Goal: Understand process/instructions: Learn how to perform a task or action

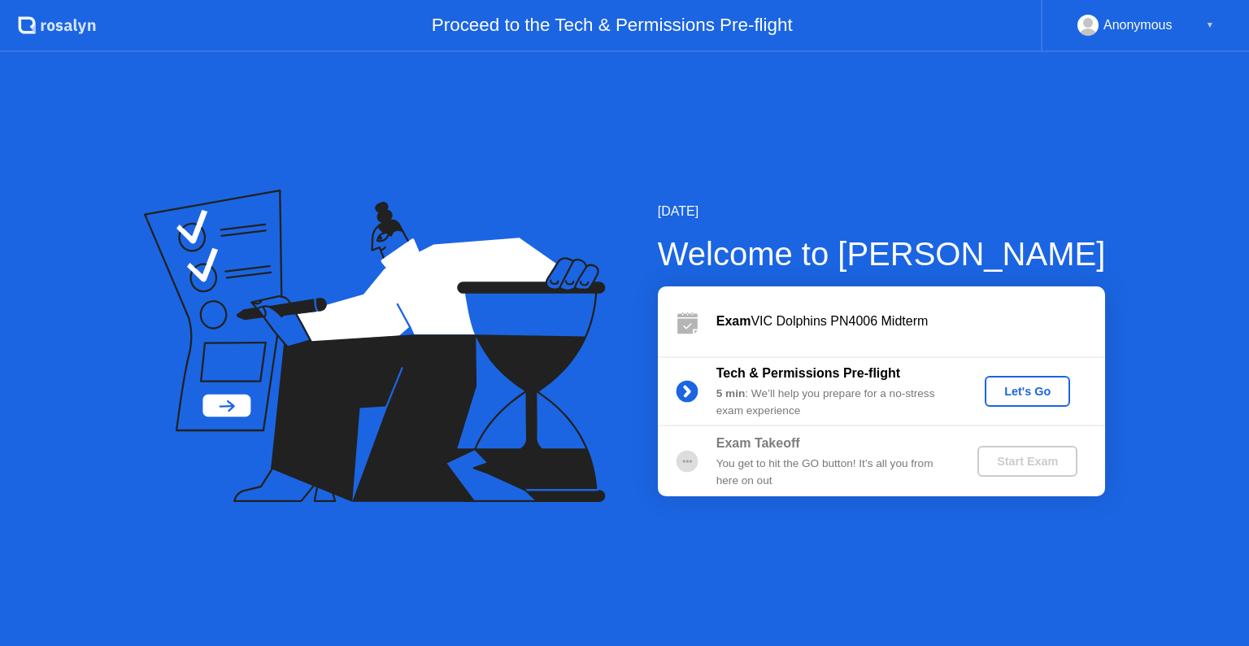
click at [1029, 400] on button "Let's Go" at bounding box center [1027, 391] width 85 height 31
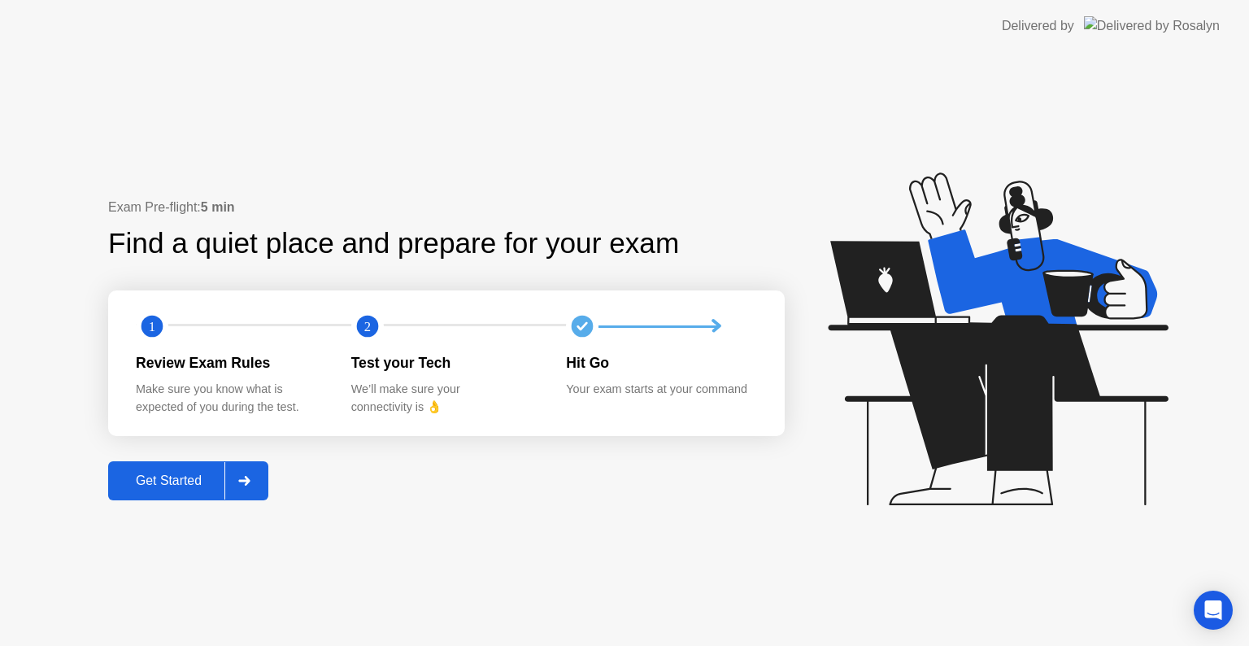
click at [202, 473] on div "Get Started" at bounding box center [168, 480] width 111 height 15
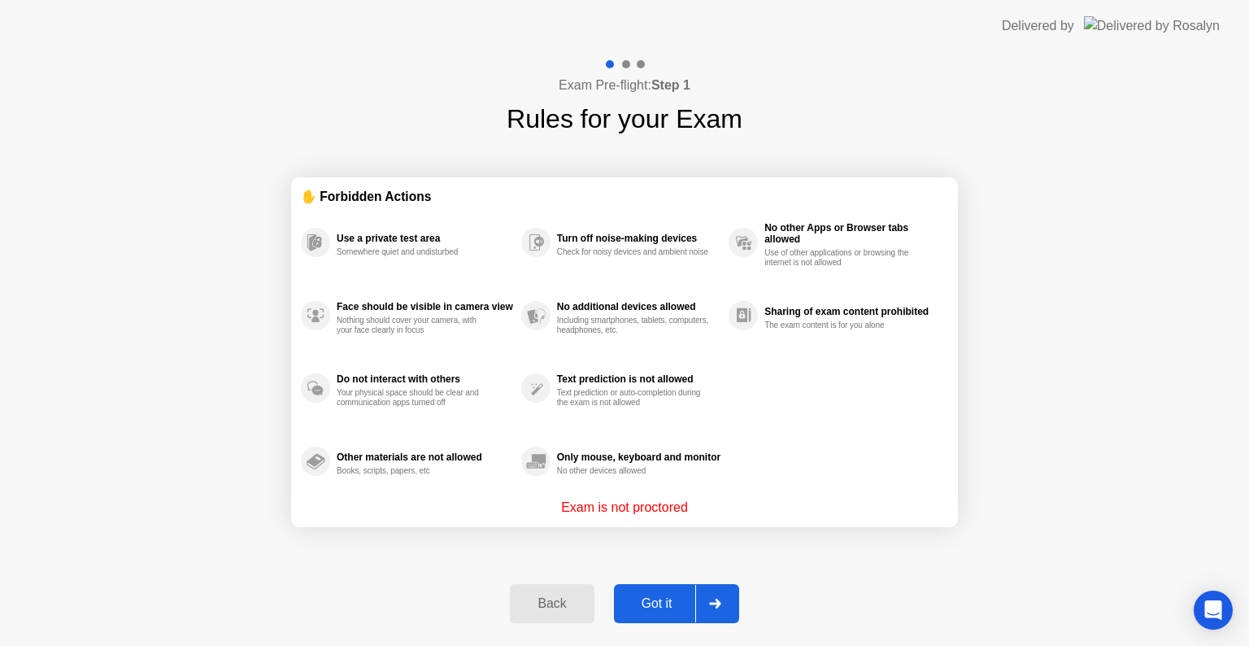
click at [676, 602] on div "Got it" at bounding box center [657, 603] width 76 height 15
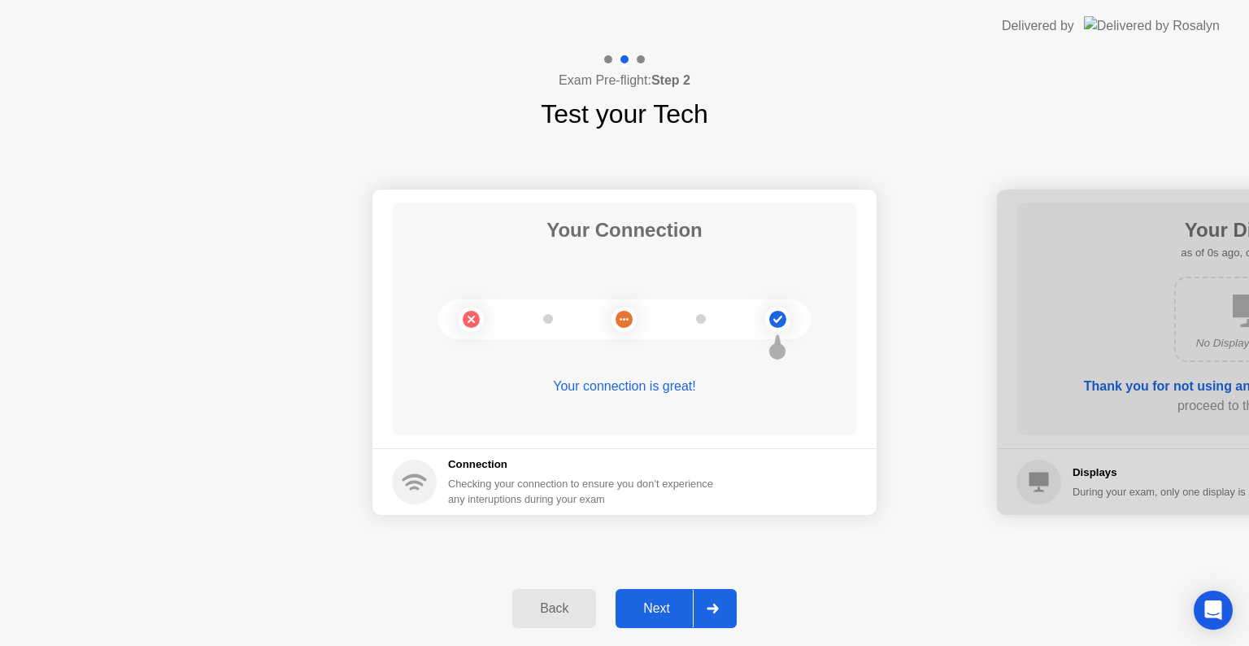
click at [676, 602] on div "Next" at bounding box center [656, 608] width 72 height 15
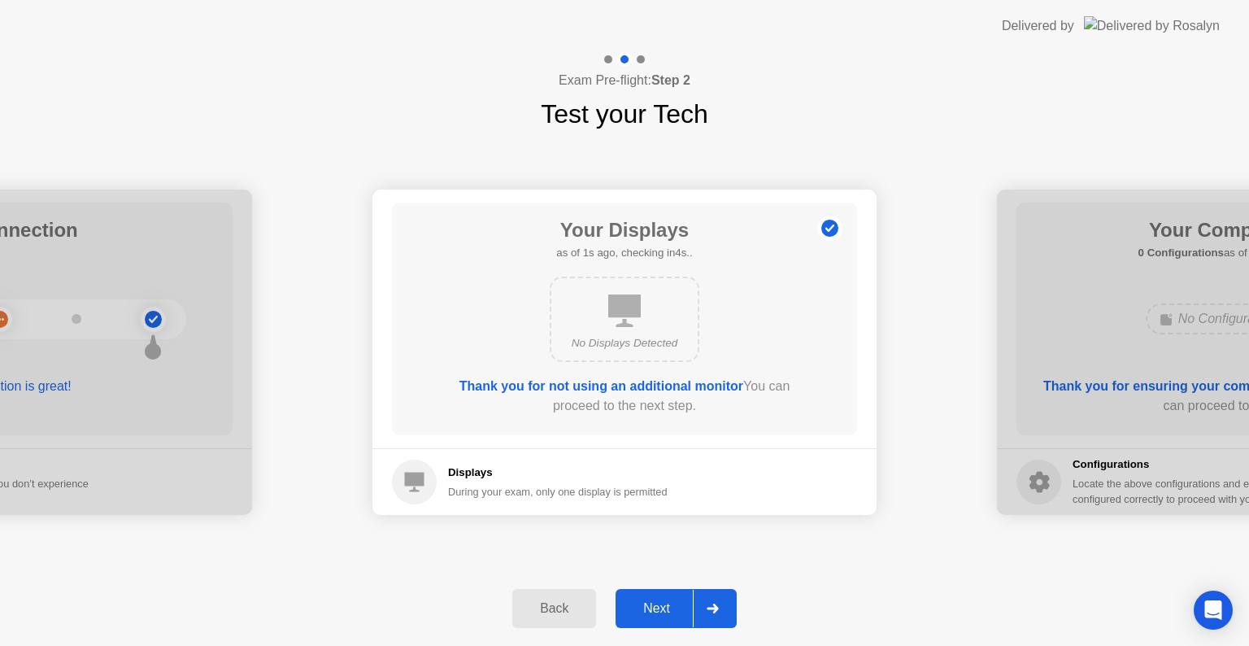
click at [676, 602] on div "Next" at bounding box center [656, 608] width 72 height 15
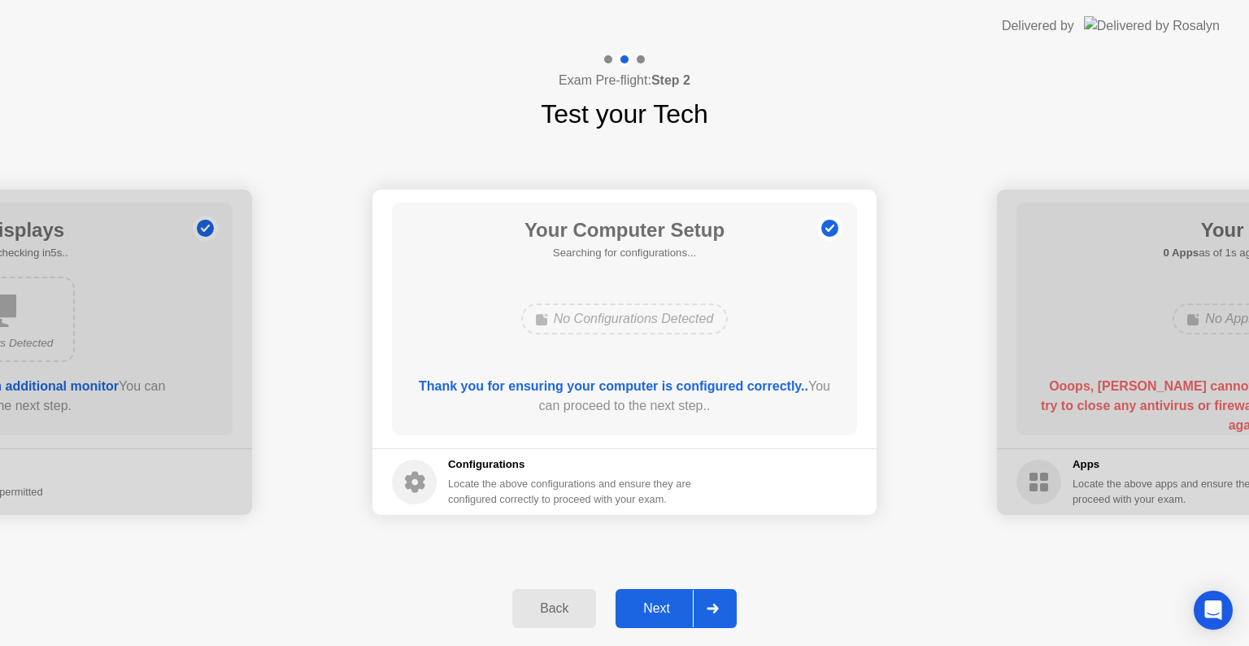
click at [676, 602] on div "Next" at bounding box center [656, 608] width 72 height 15
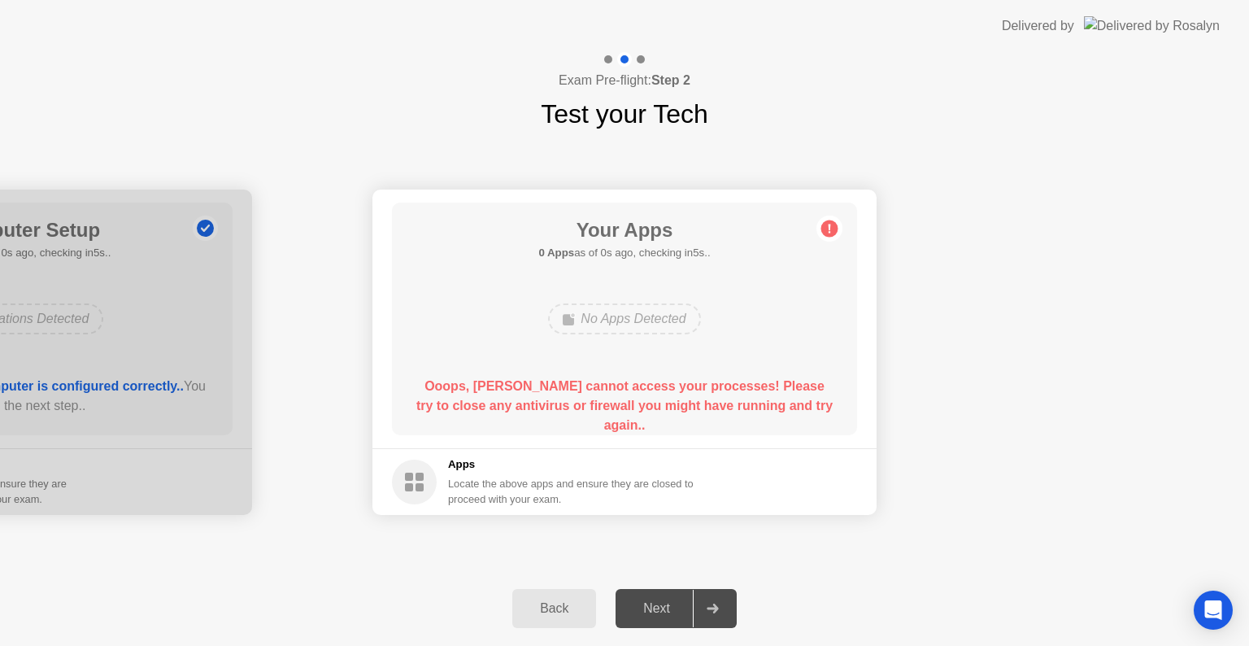
click at [676, 602] on div "Next" at bounding box center [656, 608] width 72 height 15
click at [611, 498] on div "Locate the above apps and ensure they are closed to proceed with your exam." at bounding box center [571, 491] width 246 height 31
click at [676, 606] on div "Next" at bounding box center [656, 608] width 72 height 15
click at [655, 628] on div "Back Next" at bounding box center [624, 608] width 1249 height 75
click at [601, 332] on div "No Apps Detected" at bounding box center [624, 318] width 152 height 31
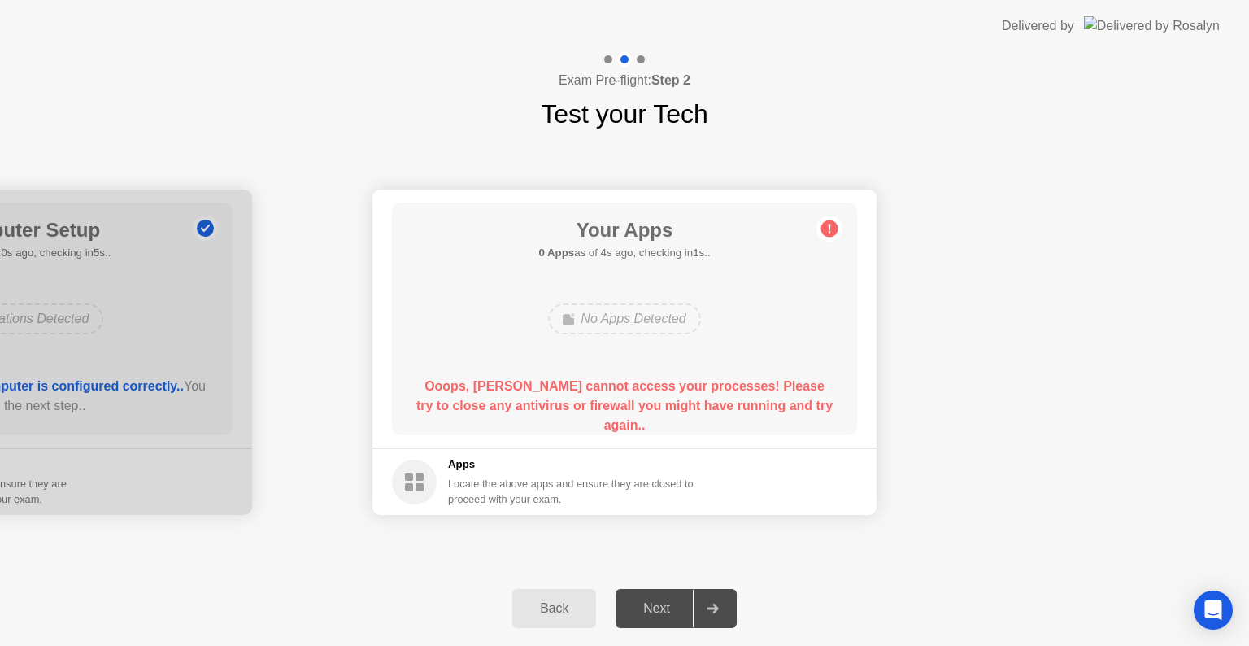
click at [666, 613] on div "Next" at bounding box center [656, 608] width 72 height 15
click at [700, 374] on div "Your Apps 0 Apps as of 1s ago, checking in4s.. No Apps Detected Ooops, [PERSON_…" at bounding box center [624, 318] width 465 height 233
click at [679, 604] on div "Next" at bounding box center [656, 608] width 72 height 15
click at [631, 400] on b "Ooops, [PERSON_NAME] cannot access your processes! Please try to close any anti…" at bounding box center [624, 405] width 416 height 53
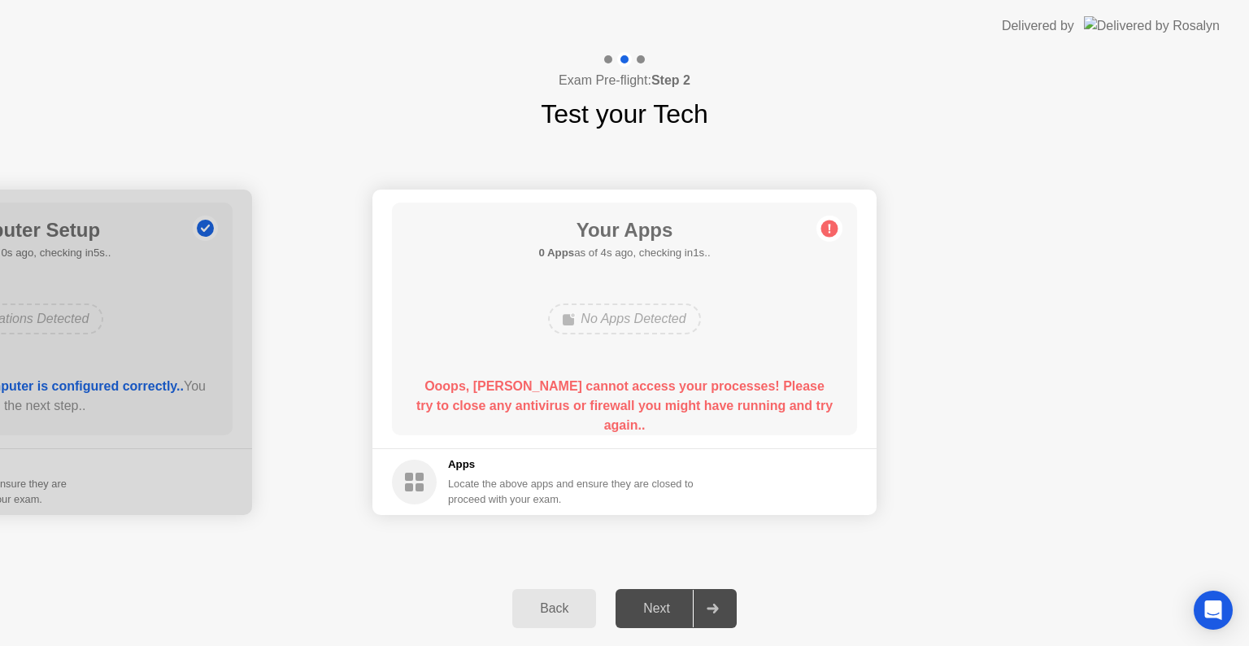
click at [631, 400] on b "Ooops, [PERSON_NAME] cannot access your processes! Please try to close any anti…" at bounding box center [624, 405] width 416 height 53
click at [563, 613] on div "Back" at bounding box center [554, 608] width 74 height 15
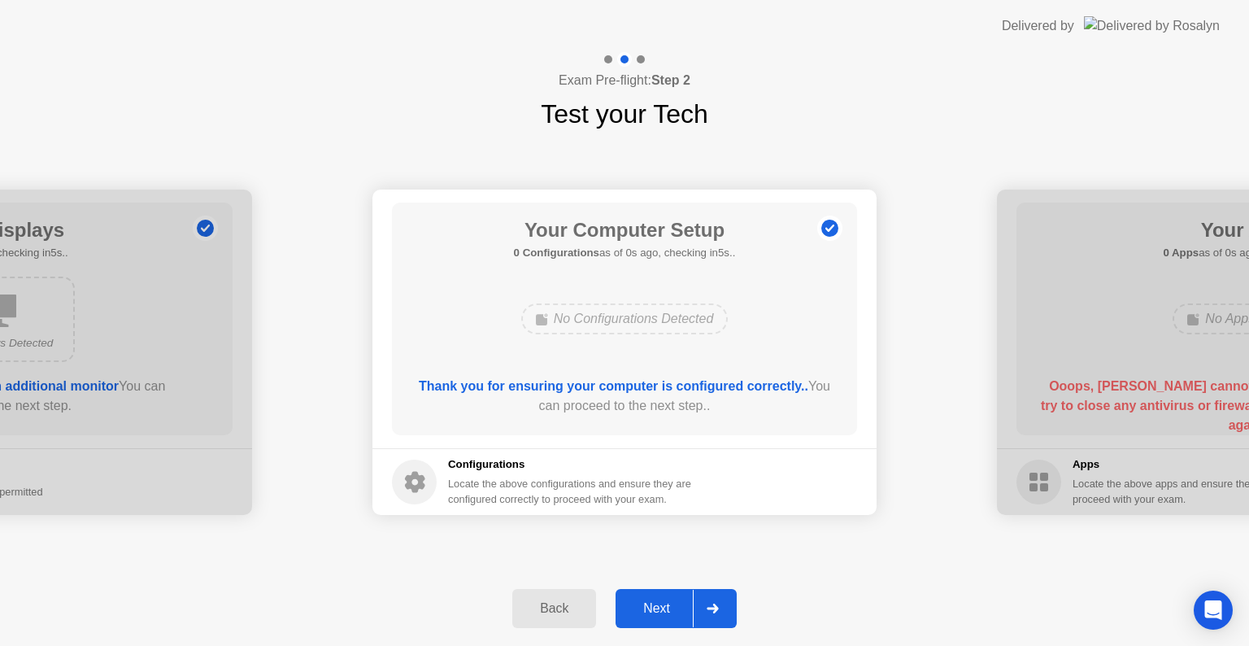
click at [696, 601] on div at bounding box center [712, 607] width 39 height 37
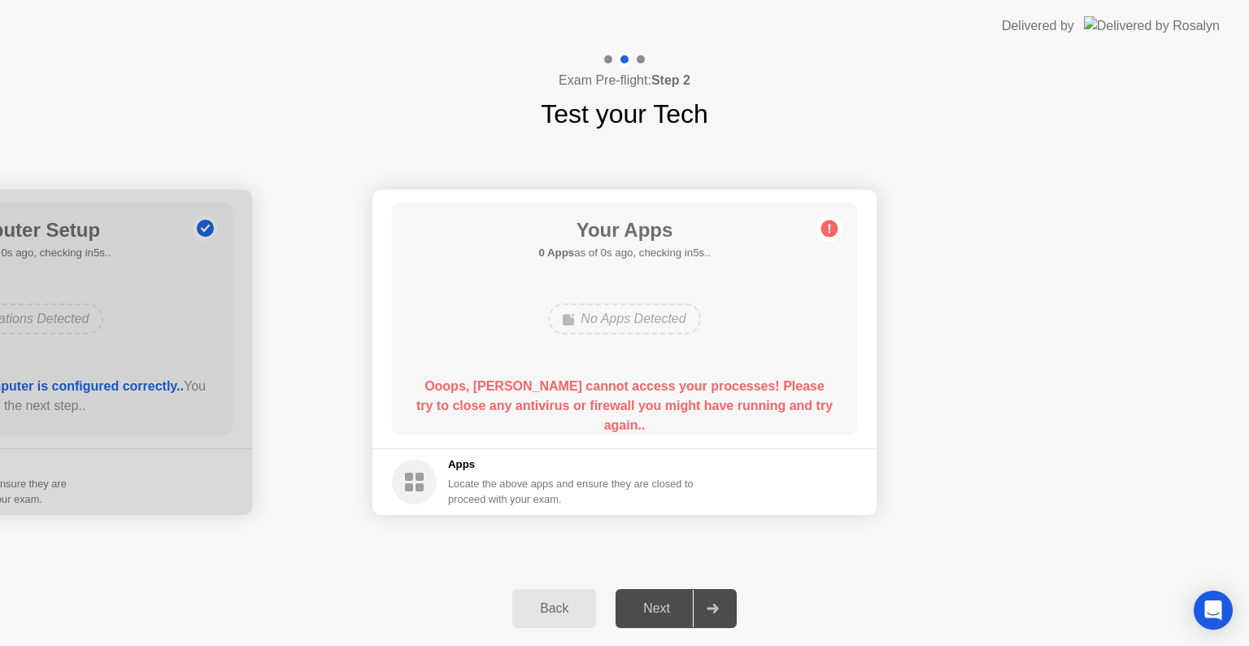
click at [696, 601] on div at bounding box center [712, 607] width 39 height 37
click at [550, 371] on div "Your Apps 0 Apps as of 1s ago, checking in4s.. No Apps Detected Ooops, [PERSON_…" at bounding box center [624, 318] width 465 height 233
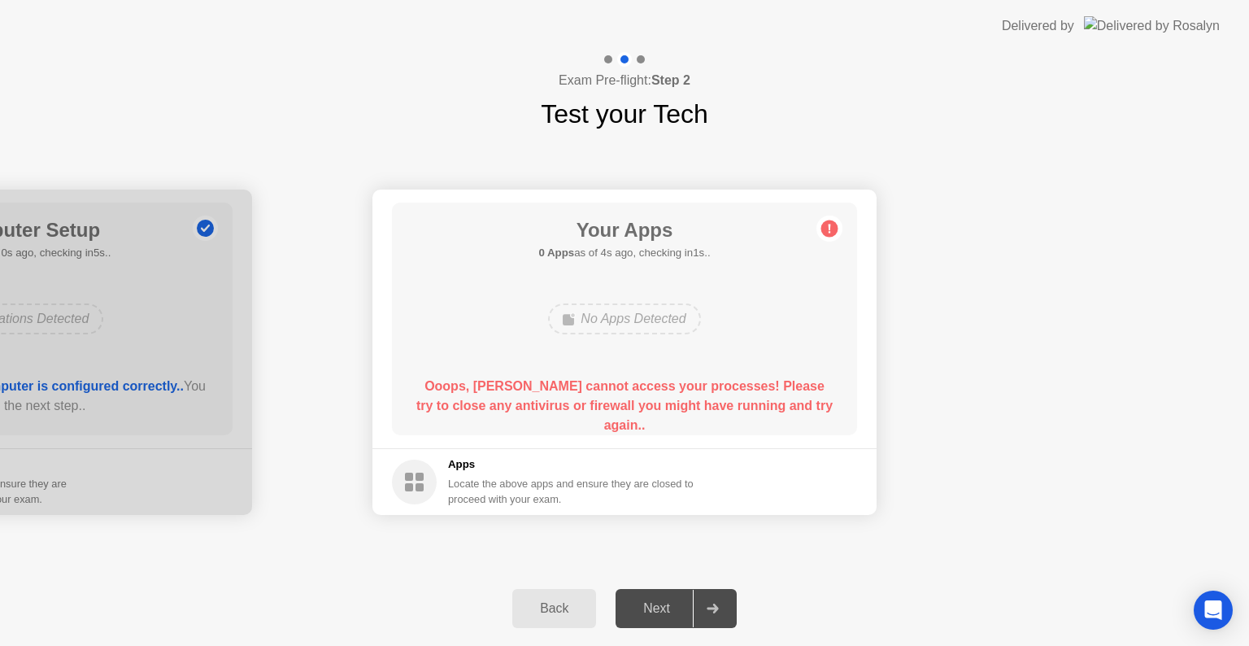
click at [681, 605] on div "Next" at bounding box center [656, 608] width 72 height 15
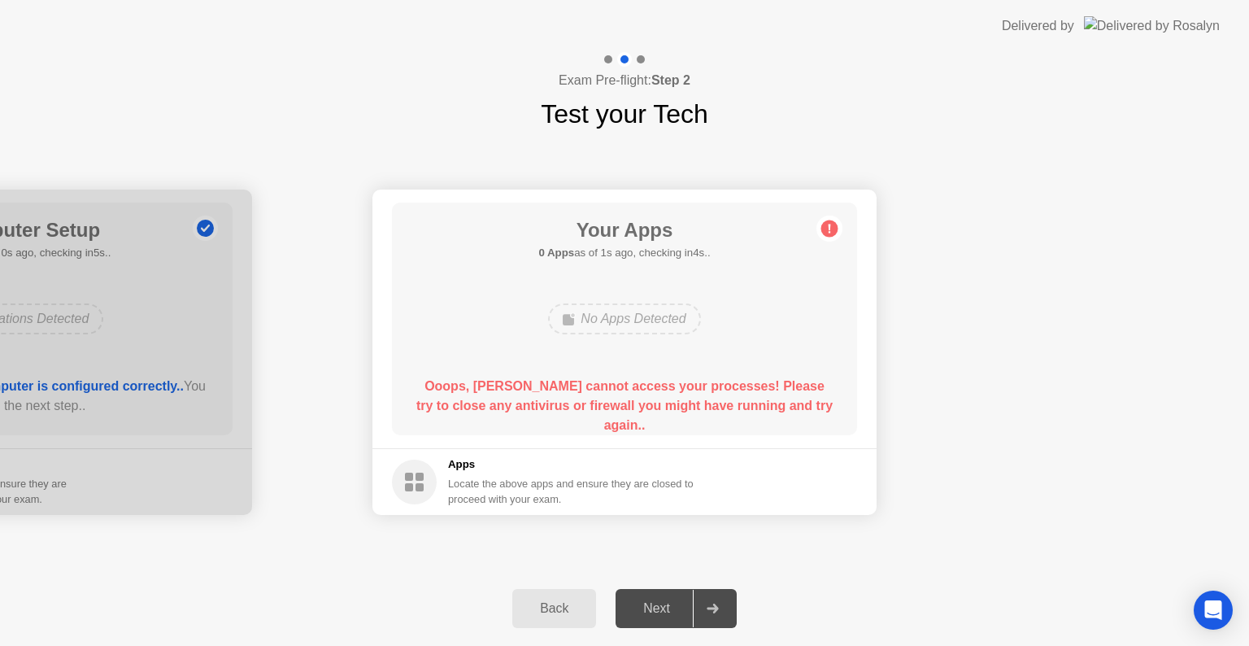
click at [560, 269] on div "Your Apps 0 Apps as of 1s ago, checking in4s.. No Apps Detected Ooops, [PERSON_…" at bounding box center [624, 318] width 465 height 233
